Goal: Find specific fact: Find contact information

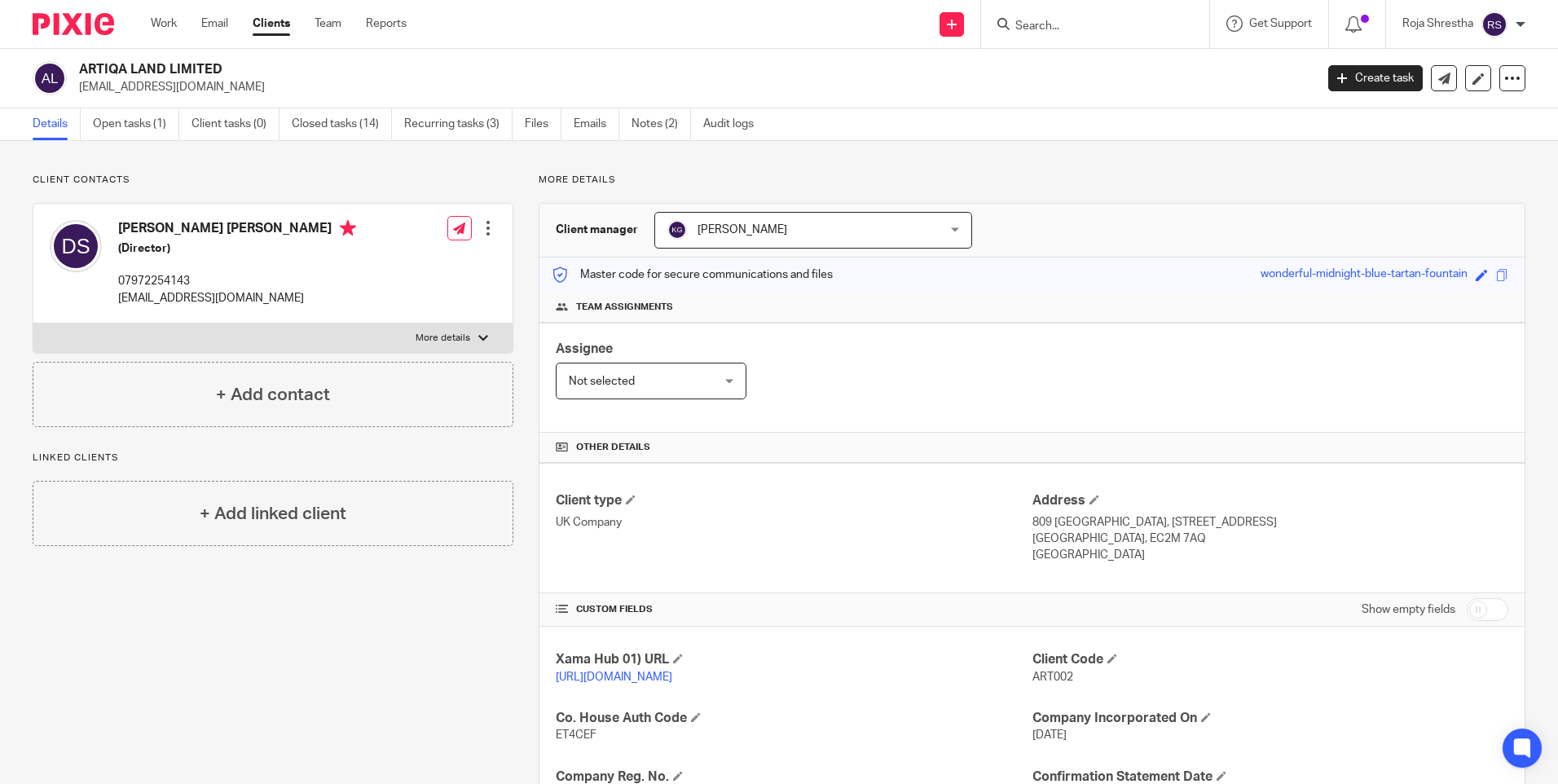
scroll to position [268, 0]
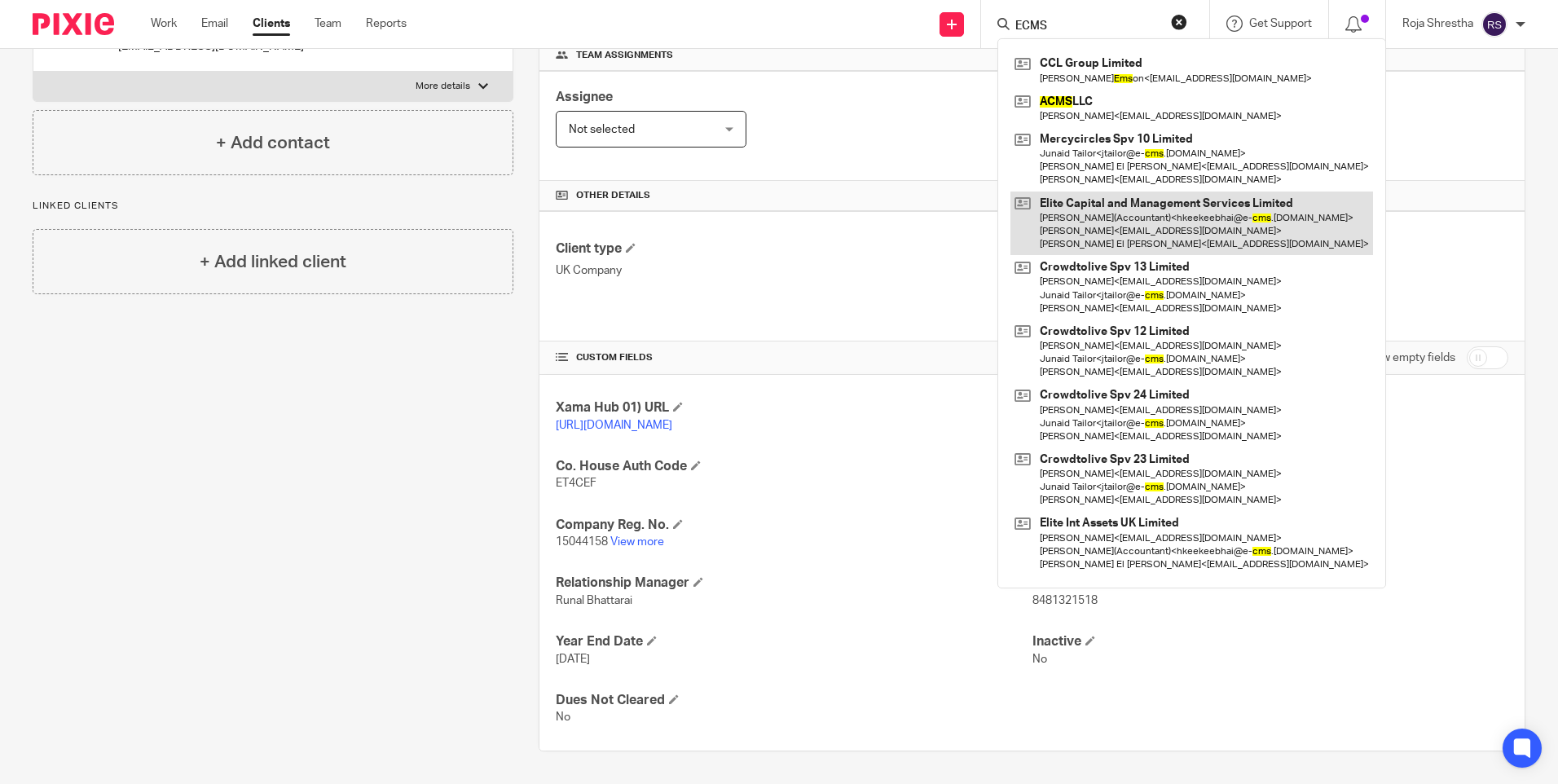
type input "ECMS"
click at [1141, 215] on link at bounding box center [1192, 223] width 363 height 64
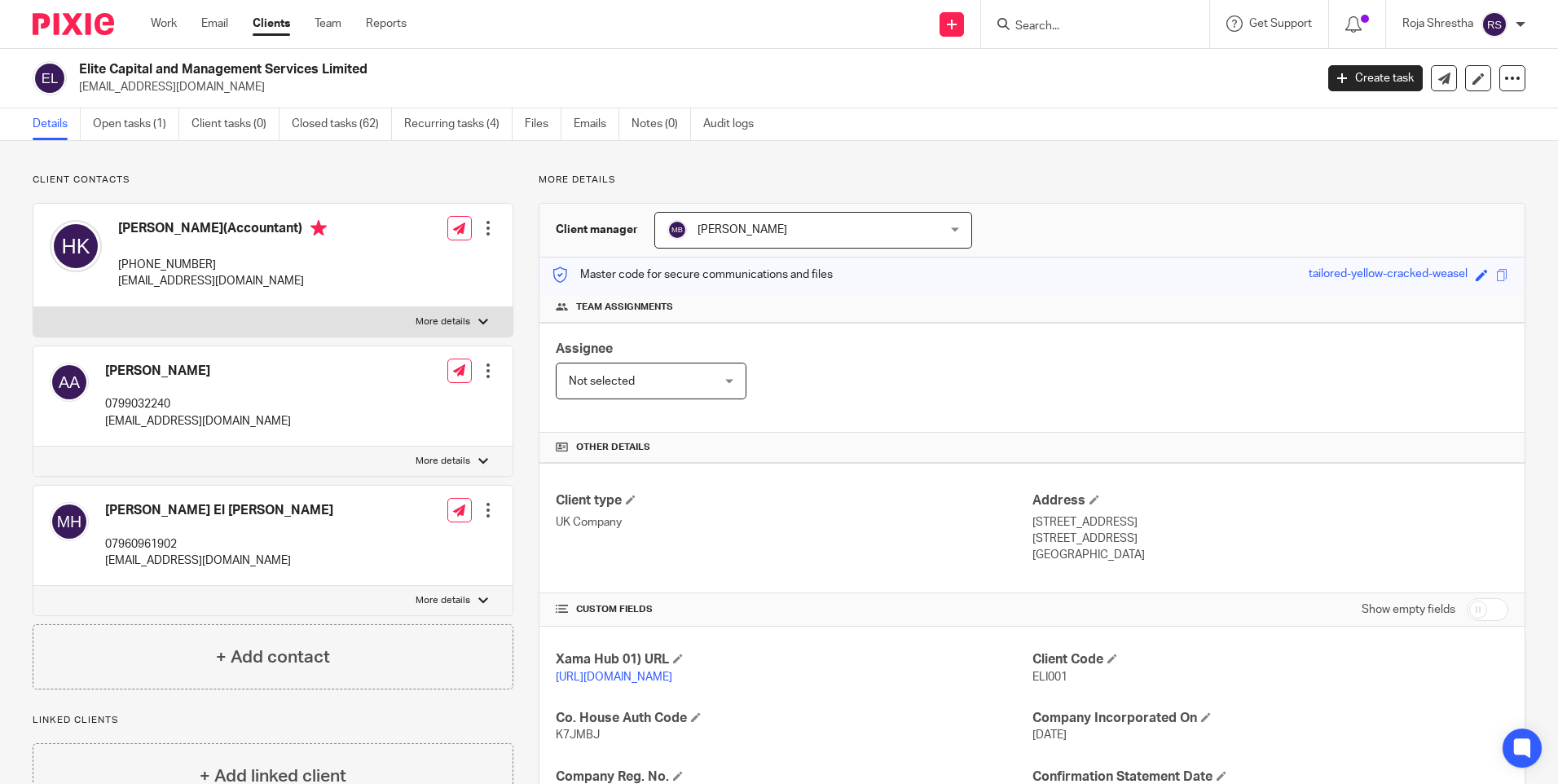
drag, startPoint x: 1024, startPoint y: 520, endPoint x: 1109, endPoint y: 555, distance: 91.9
click at [1109, 555] on div "Address [STREET_ADDRESS] [GEOGRAPHIC_DATA], SW6 3JD [GEOGRAPHIC_DATA]" at bounding box center [1270, 528] width 476 height 72
copy div "[STREET_ADDRESS]"
drag, startPoint x: 1061, startPoint y: 621, endPoint x: 1173, endPoint y: 382, distance: 263.9
click at [1061, 620] on div "Show empty fields" at bounding box center [1270, 608] width 476 height 33
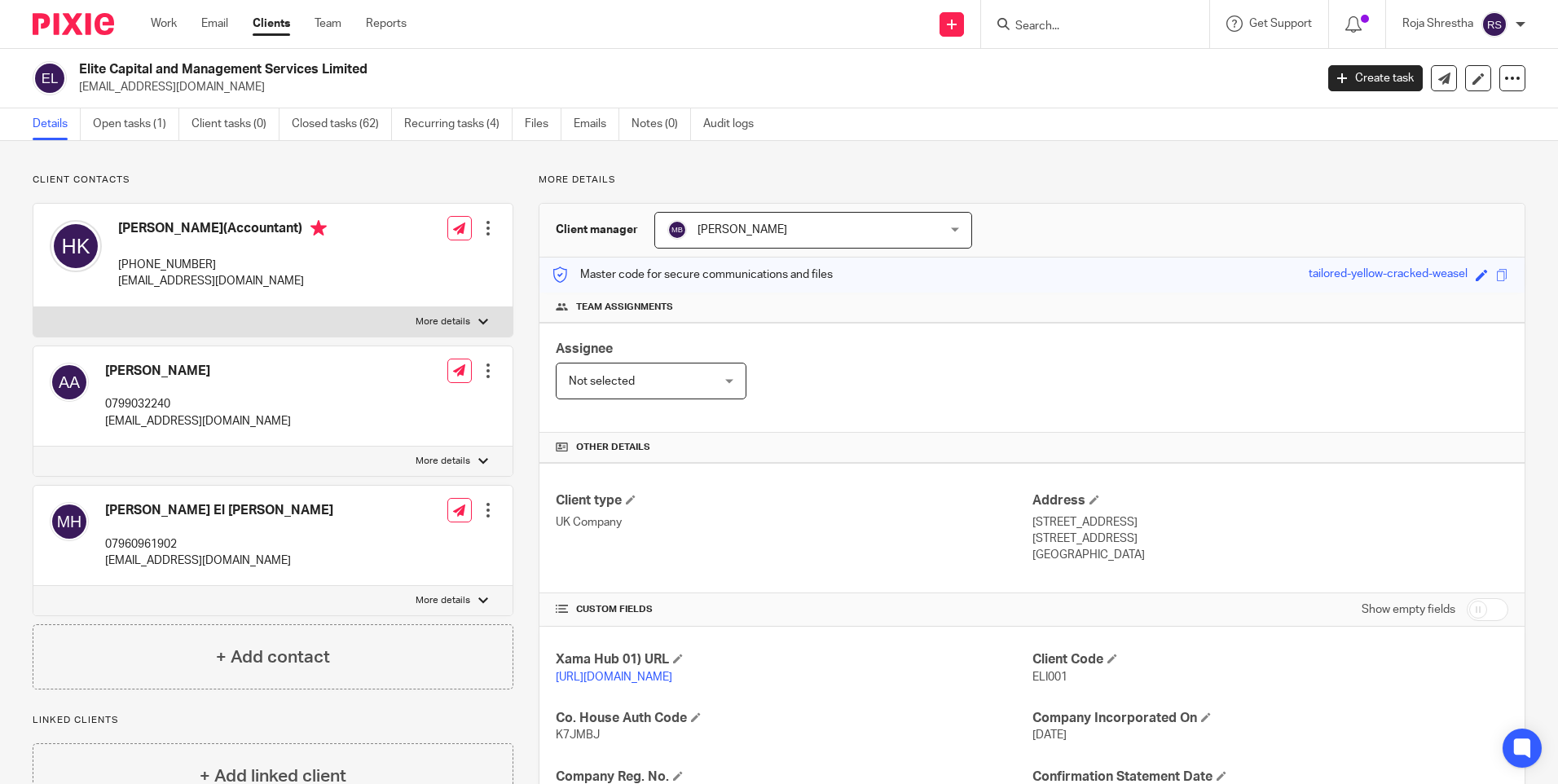
scroll to position [82, 0]
